Goal: Go to known website: Go to known website

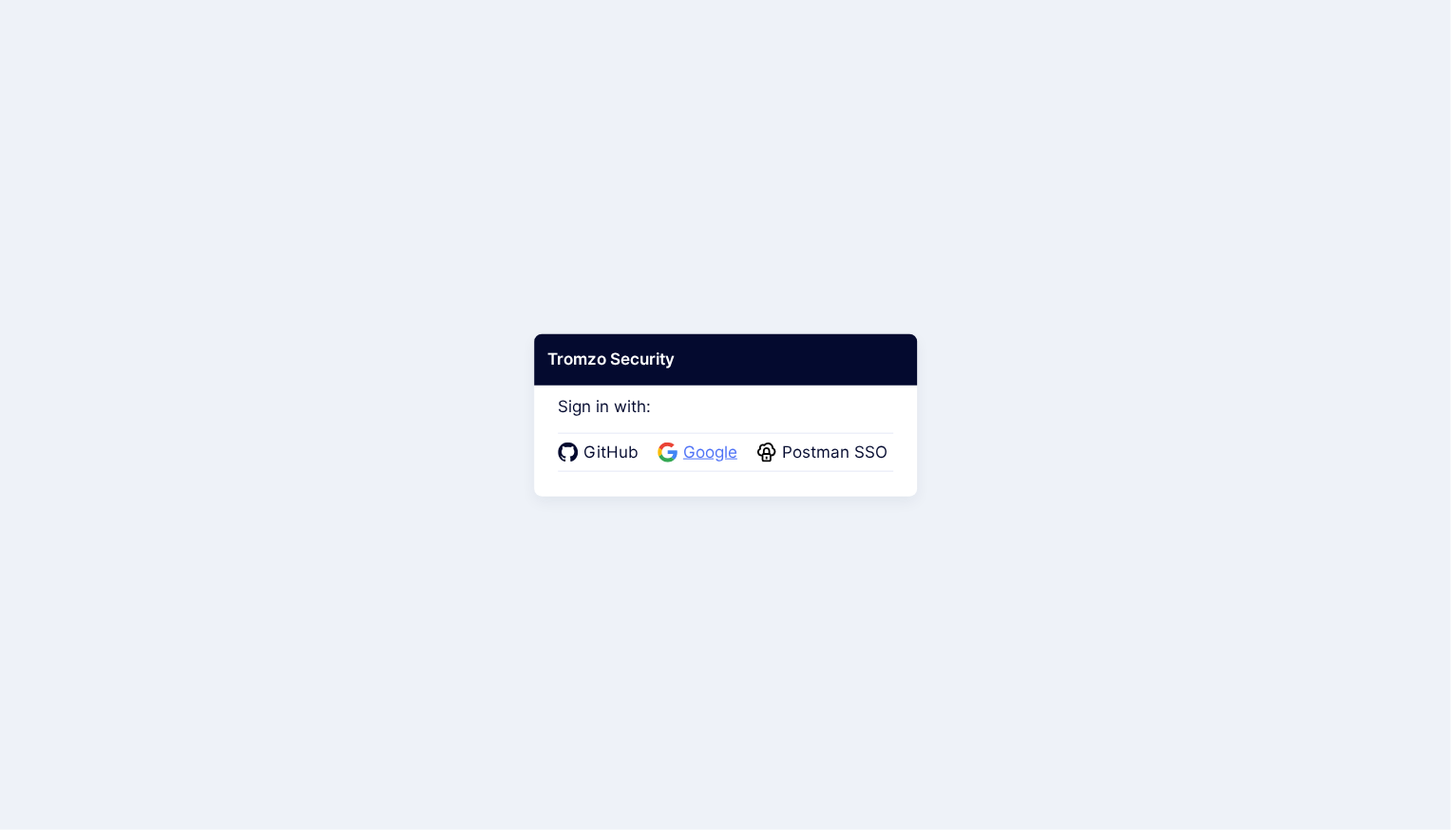
click at [717, 455] on span "Google" at bounding box center [711, 453] width 66 height 25
